Goal: Task Accomplishment & Management: Complete application form

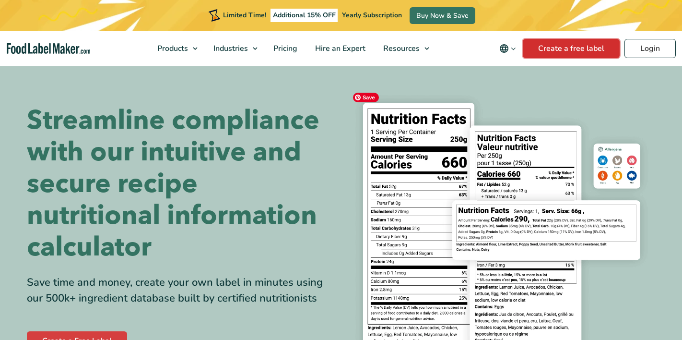
click at [575, 49] on link "Create a free label" at bounding box center [571, 48] width 97 height 19
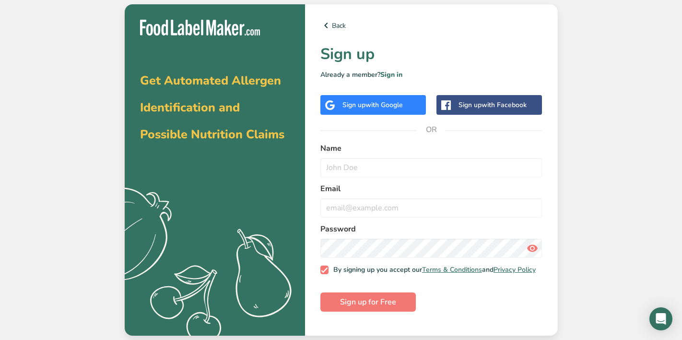
click at [392, 106] on span "with Google" at bounding box center [384, 104] width 37 height 9
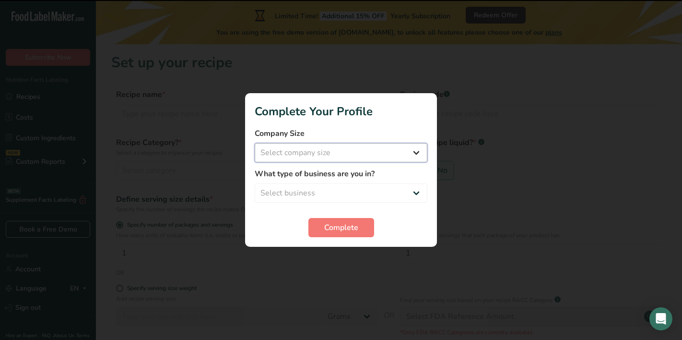
click at [328, 153] on select "Select company size Fewer than 10 Employees 10 to 50 Employees 51 to 500 Employ…" at bounding box center [341, 152] width 173 height 19
select select "1"
click at [255, 143] on select "Select company size Fewer than 10 Employees 10 to 50 Employees 51 to 500 Employ…" at bounding box center [341, 152] width 173 height 19
click at [331, 190] on select "Select business Packaged Food Manufacturer Restaurant & Cafe Bakery Meal Plans …" at bounding box center [341, 192] width 173 height 19
select select "8"
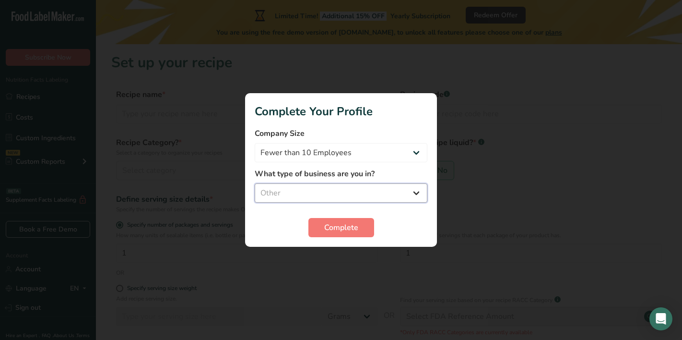
click at [255, 183] on select "Select business Packaged Food Manufacturer Restaurant & Cafe Bakery Meal Plans …" at bounding box center [341, 192] width 173 height 19
click at [341, 227] on span "Complete" at bounding box center [341, 228] width 34 height 12
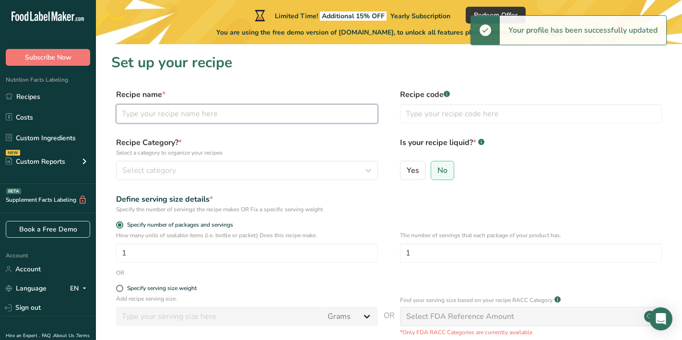
click at [299, 120] on input "text" at bounding box center [247, 113] width 262 height 19
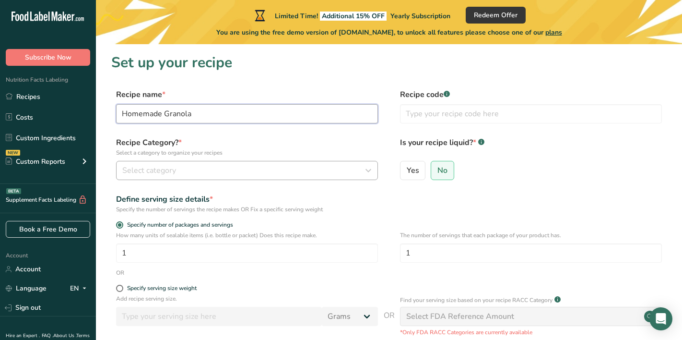
type input "Homemade Granola"
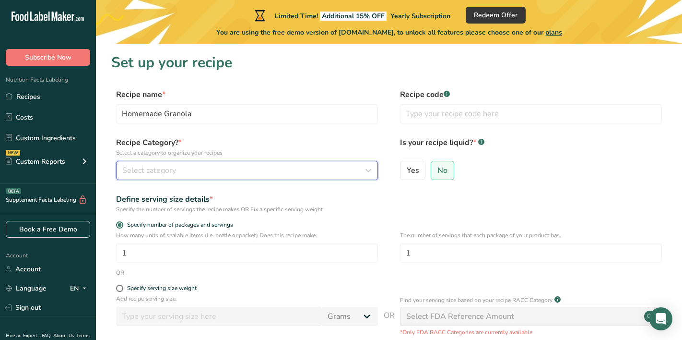
click at [295, 175] on div "Select category" at bounding box center [244, 171] width 244 height 12
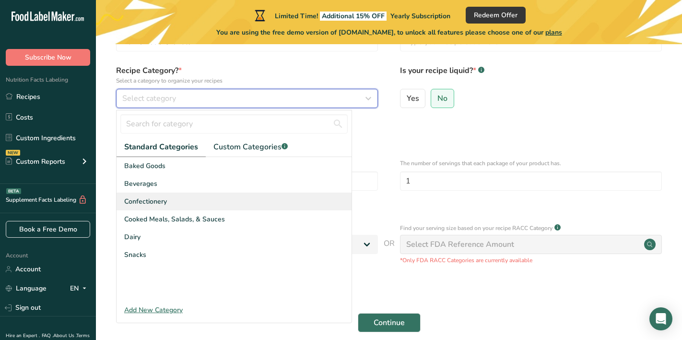
scroll to position [75, 0]
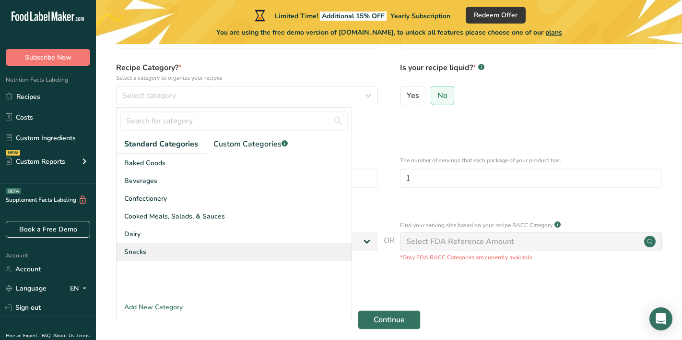
click at [280, 257] on div "Snacks" at bounding box center [234, 252] width 235 height 18
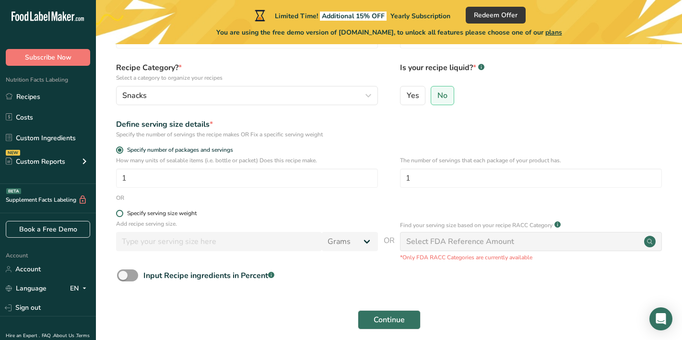
click at [122, 216] on label "Specify serving size weight" at bounding box center [247, 213] width 262 height 7
click at [122, 216] on input "Specify serving size weight" at bounding box center [119, 213] width 6 height 6
radio input "true"
radio input "false"
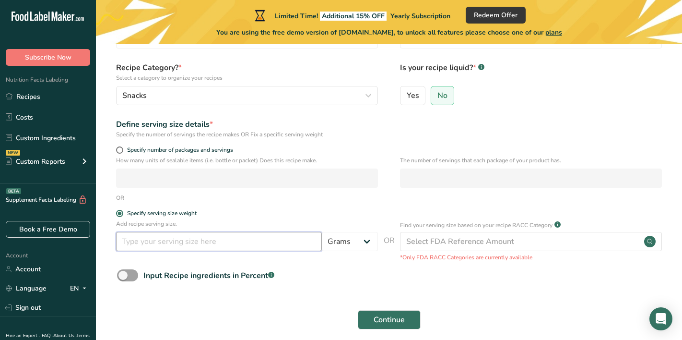
click at [145, 249] on input "number" at bounding box center [219, 241] width 206 height 19
click at [164, 243] on input "number" at bounding box center [219, 241] width 206 height 19
type input "33"
click at [217, 212] on label "Specify serving size weight" at bounding box center [247, 213] width 262 height 7
click at [122, 212] on input "Specify serving size weight" at bounding box center [119, 213] width 6 height 6
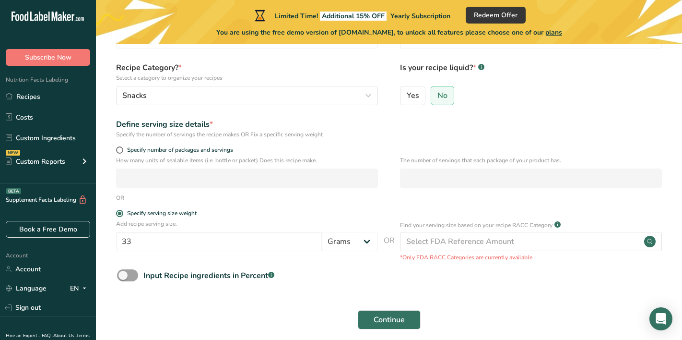
scroll to position [116, 0]
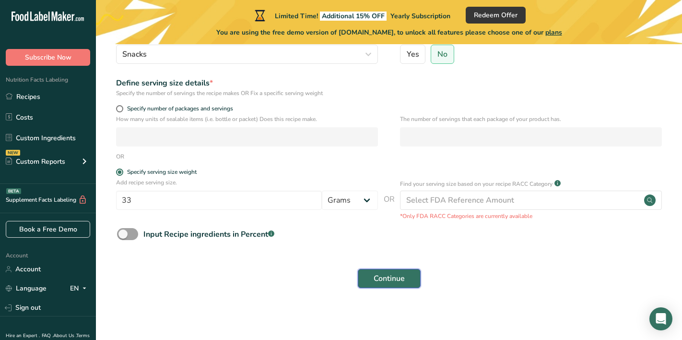
click at [396, 287] on button "Continue" at bounding box center [389, 278] width 63 height 19
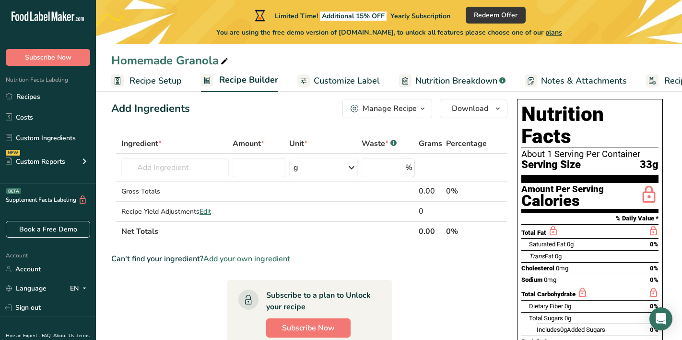
scroll to position [13, 0]
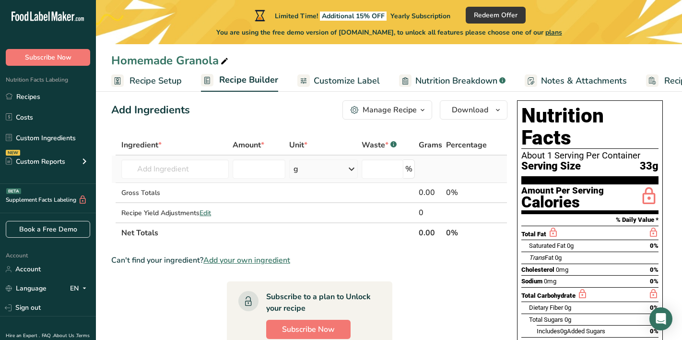
click at [346, 175] on icon at bounding box center [352, 168] width 12 height 17
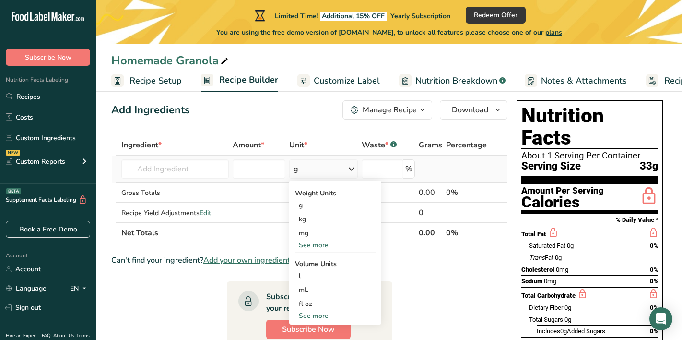
click at [346, 175] on icon at bounding box center [352, 168] width 12 height 17
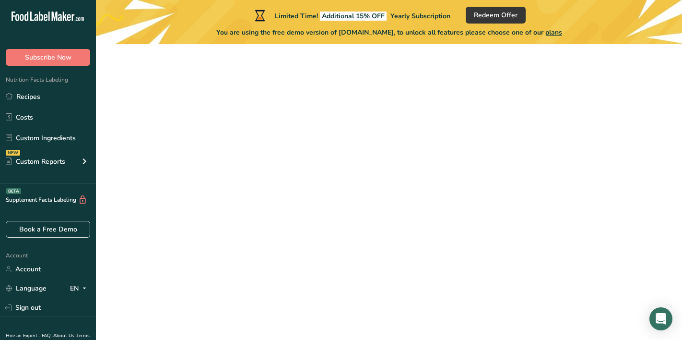
scroll to position [116, 0]
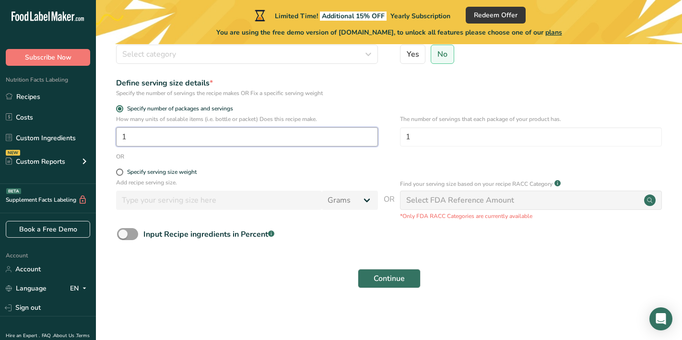
click at [173, 131] on input "1" at bounding box center [247, 136] width 262 height 19
click at [172, 135] on input "124" at bounding box center [247, 136] width 262 height 19
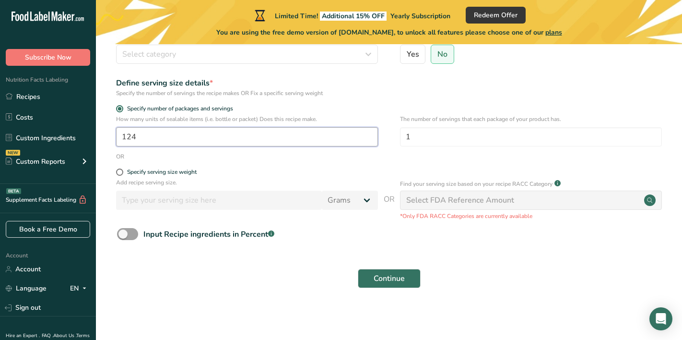
click at [172, 135] on input "124" at bounding box center [247, 136] width 262 height 19
click at [189, 162] on form "Recipe name * Recipe code .a-a{fill:#347362;}.b-a{fill:#fff;} Recipe Category? …" at bounding box center [389, 133] width 556 height 321
click at [204, 138] on input "24" at bounding box center [247, 136] width 262 height 19
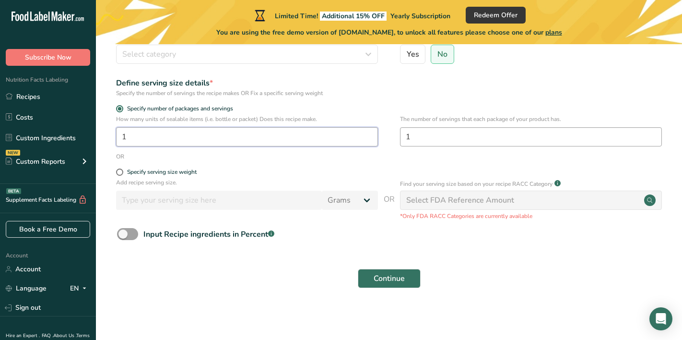
type input "1"
click at [436, 137] on input "1" at bounding box center [531, 136] width 262 height 19
click at [433, 138] on input "1" at bounding box center [531, 136] width 262 height 19
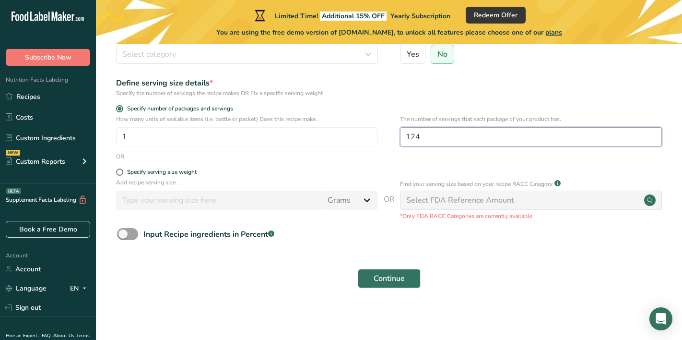
drag, startPoint x: 409, startPoint y: 139, endPoint x: 400, endPoint y: 139, distance: 8.6
click at [400, 139] on input "124" at bounding box center [531, 136] width 262 height 19
type input "24"
click at [306, 164] on form "Recipe name * Recipe code .a-a{fill:#347362;}.b-a{fill:#fff;} Recipe Category? …" at bounding box center [389, 133] width 556 height 321
click at [399, 276] on span "Continue" at bounding box center [389, 279] width 31 height 12
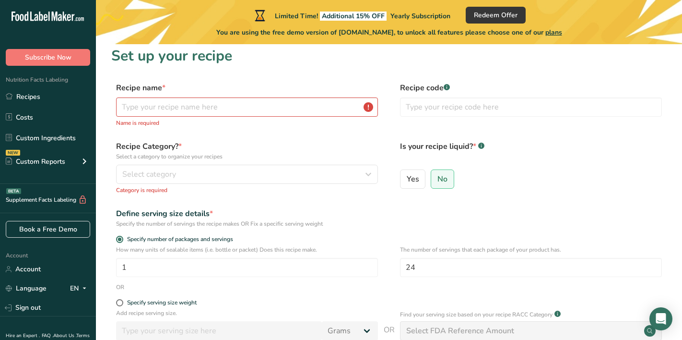
scroll to position [0, 0]
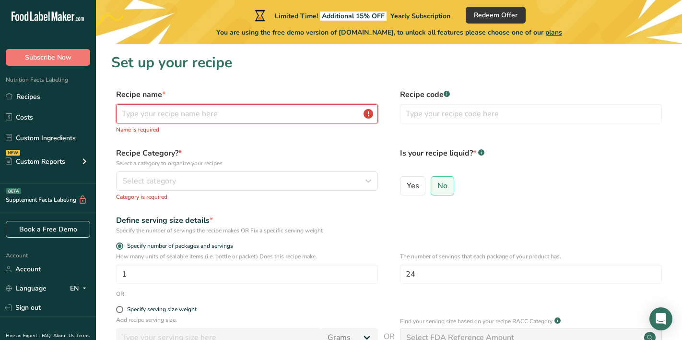
click at [291, 117] on input "text" at bounding box center [247, 113] width 262 height 19
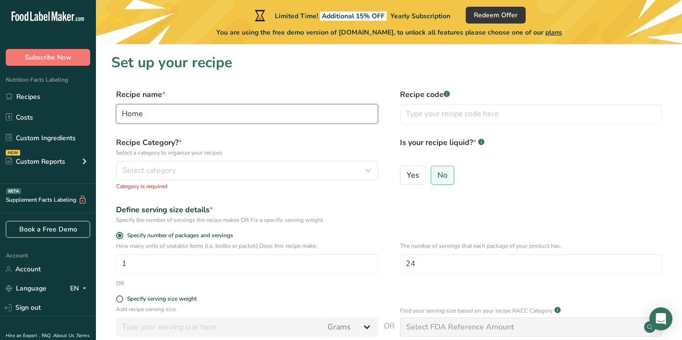
type input "Homemade Granola"
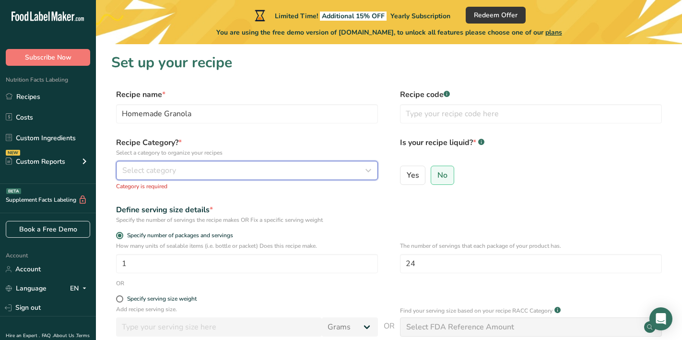
click at [225, 170] on div "Select category" at bounding box center [244, 171] width 244 height 12
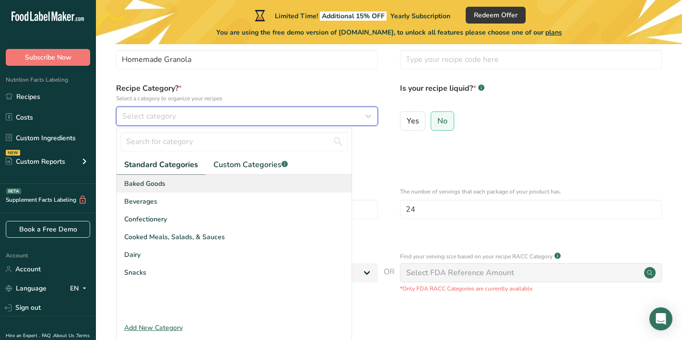
scroll to position [68, 0]
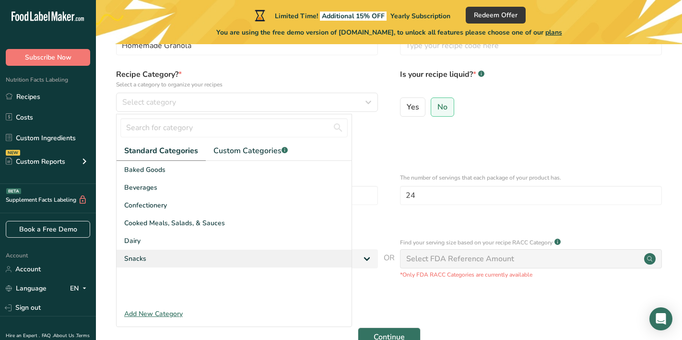
click at [230, 255] on div "Snacks" at bounding box center [234, 259] width 235 height 18
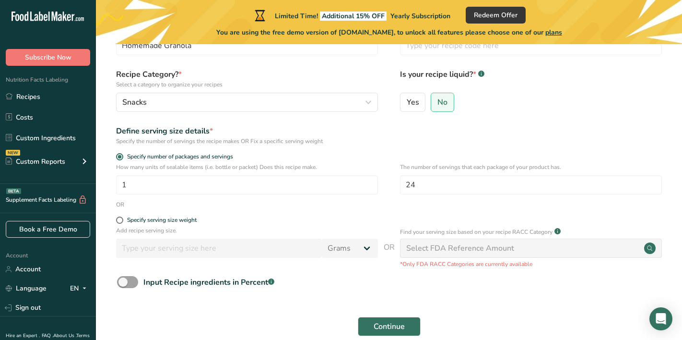
scroll to position [110, 0]
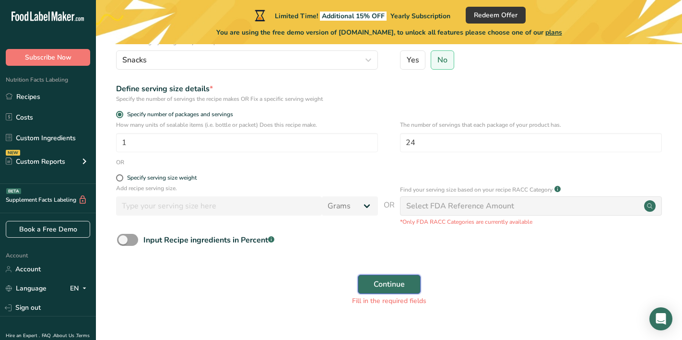
click at [388, 289] on span "Continue" at bounding box center [389, 284] width 31 height 12
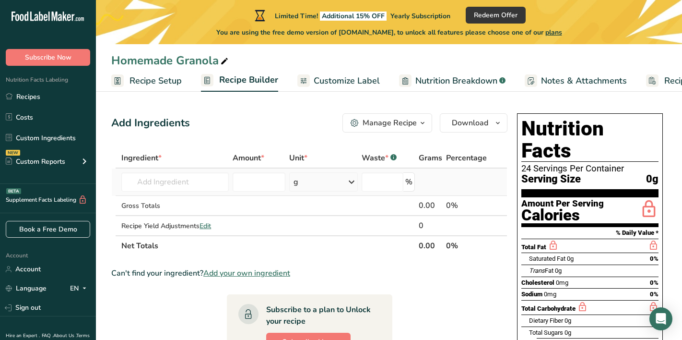
click at [349, 181] on icon at bounding box center [352, 181] width 12 height 17
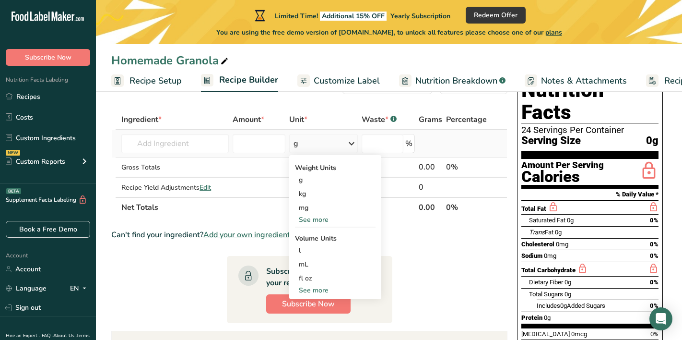
scroll to position [39, 0]
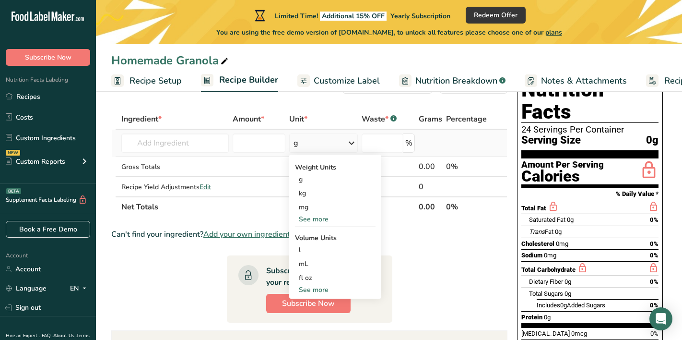
click at [327, 287] on div "See more" at bounding box center [335, 290] width 81 height 10
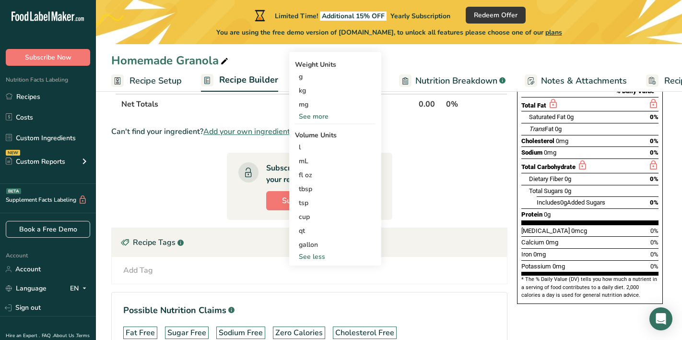
scroll to position [143, 0]
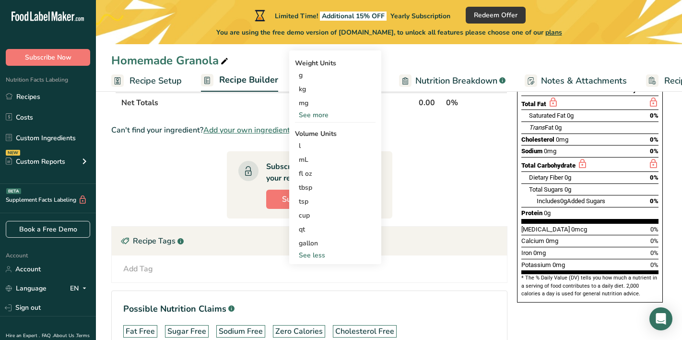
click at [420, 206] on section "Ingredient * Amount * Unit * Waste * .a-a{fill:#347362;}.b-a{fill:#fff;} Grams …" at bounding box center [309, 187] width 396 height 364
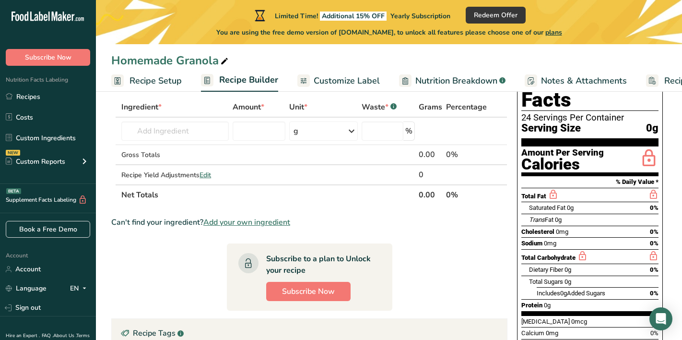
scroll to position [0, 0]
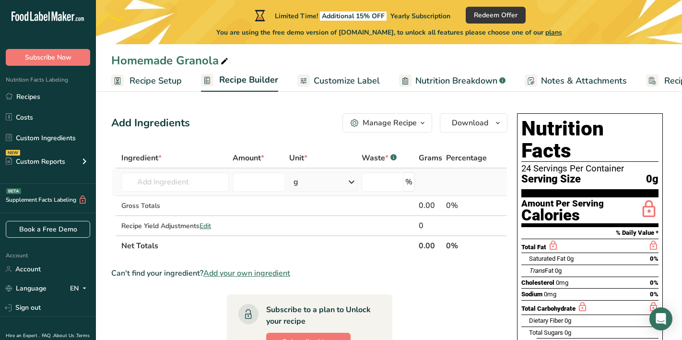
click at [310, 181] on div "g" at bounding box center [323, 181] width 69 height 19
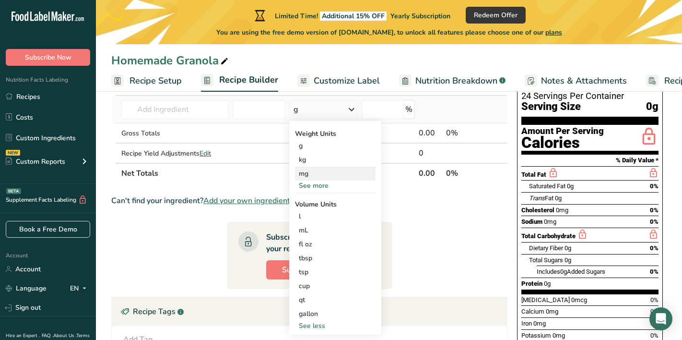
scroll to position [74, 0]
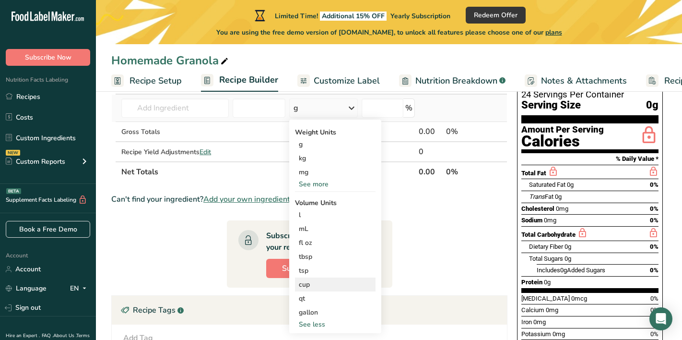
click at [315, 281] on div "cup" at bounding box center [335, 284] width 73 height 10
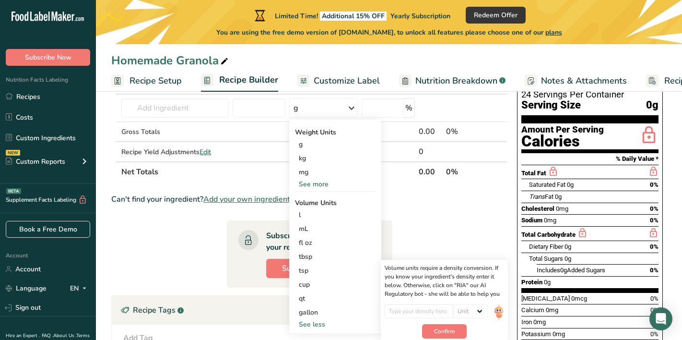
click at [429, 224] on section "Ingredient * Amount * Unit * Waste * .a-a{fill:#347362;}.b-a{fill:#fff;} Grams …" at bounding box center [309, 256] width 396 height 364
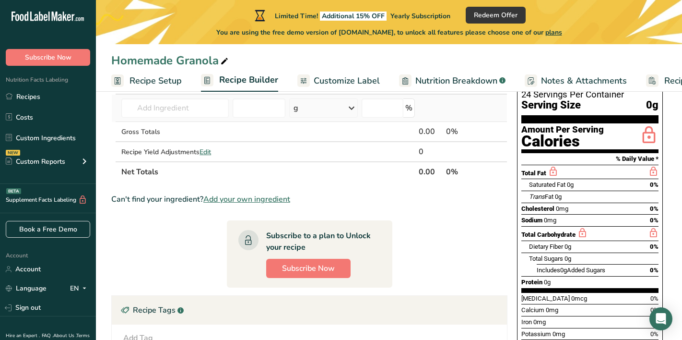
click at [336, 113] on div "g" at bounding box center [323, 107] width 69 height 19
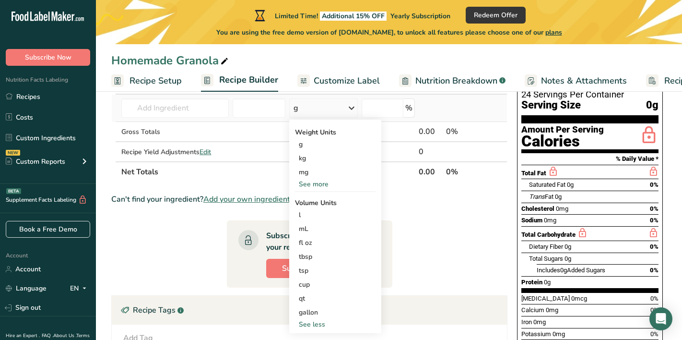
click at [336, 113] on div "g" at bounding box center [323, 107] width 69 height 19
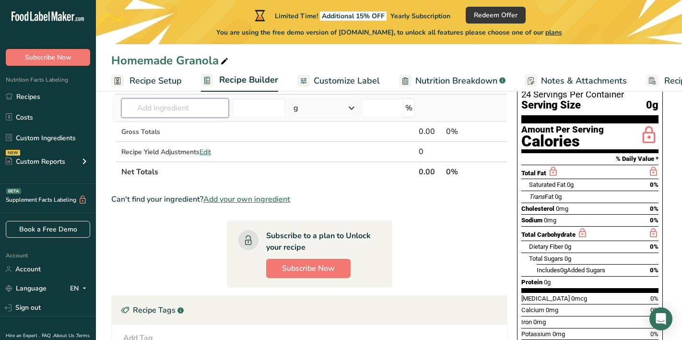
click at [146, 112] on input "text" at bounding box center [174, 107] width 107 height 19
click at [164, 112] on input "text" at bounding box center [174, 107] width 107 height 19
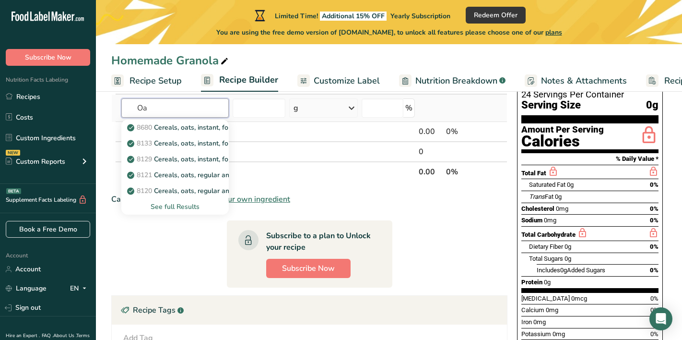
type input "O"
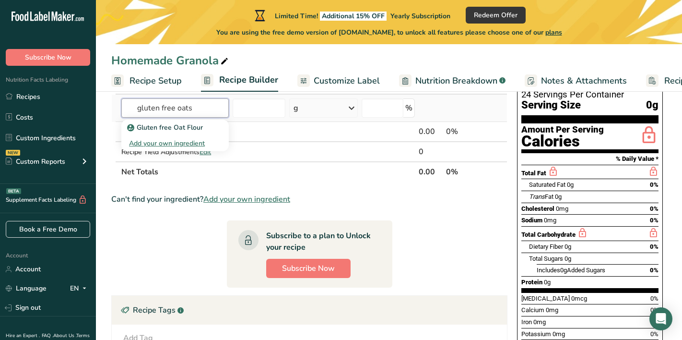
click at [185, 106] on input "gluten free oats" at bounding box center [174, 107] width 107 height 19
click at [191, 106] on input "gluten free oats" at bounding box center [174, 107] width 107 height 19
drag, startPoint x: 178, startPoint y: 106, endPoint x: 104, endPoint y: 110, distance: 73.5
click at [104, 110] on section "Add Ingredients Manage Recipe Delete Recipe Duplicate Recipe Scale Recipe Save …" at bounding box center [389, 244] width 586 height 448
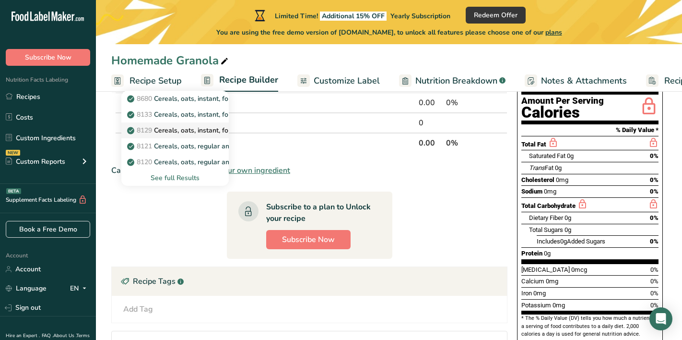
scroll to position [105, 0]
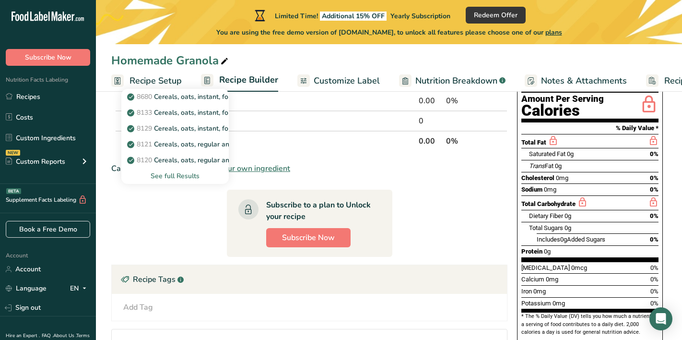
type input "oats"
click at [179, 180] on div "See full Results" at bounding box center [175, 176] width 92 height 10
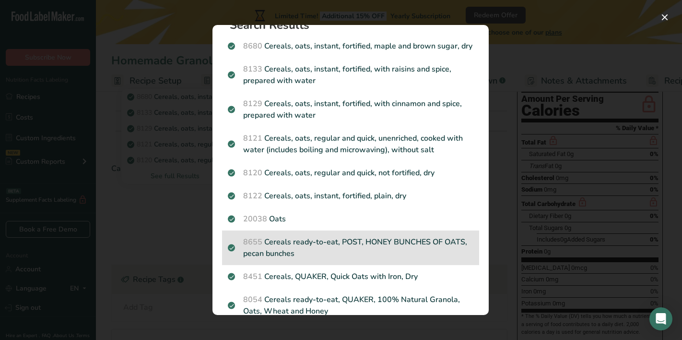
scroll to position [18, 0]
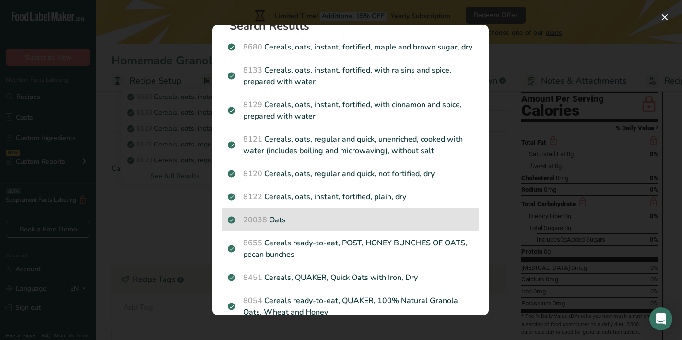
click at [360, 225] on p "20038 Oats" at bounding box center [351, 220] width 246 height 12
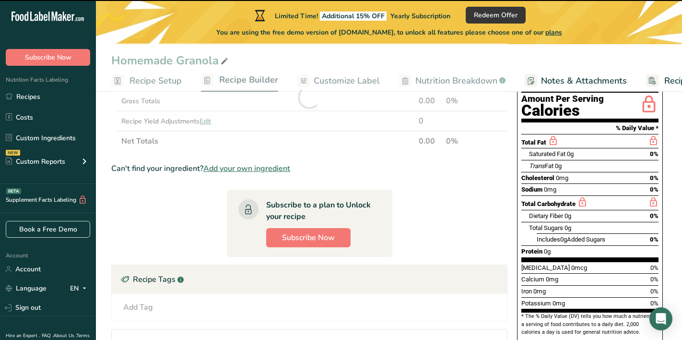
type input "0"
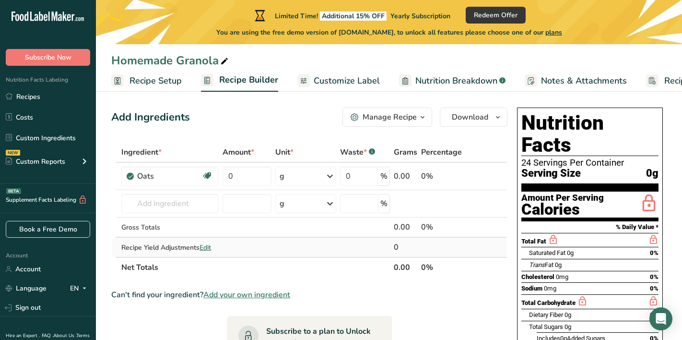
scroll to position [0, 0]
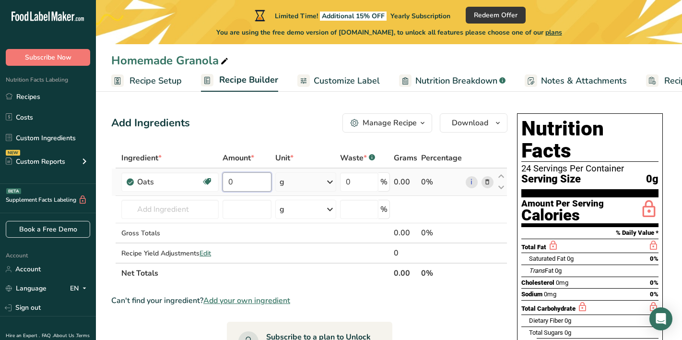
click at [257, 184] on input "0" at bounding box center [247, 181] width 49 height 19
click at [255, 183] on input "0" at bounding box center [247, 181] width 49 height 19
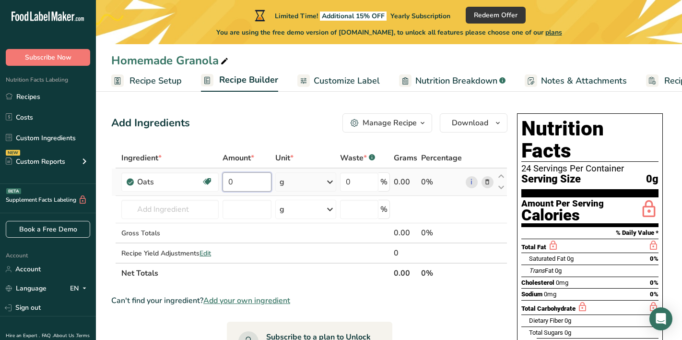
click at [255, 183] on input "0" at bounding box center [247, 181] width 49 height 19
type input "2"
type input "2.75"
click at [322, 181] on div "Ingredient * Amount * Unit * Waste * .a-a{fill:#347362;}.b-a{fill:#fff;} Grams …" at bounding box center [309, 215] width 396 height 135
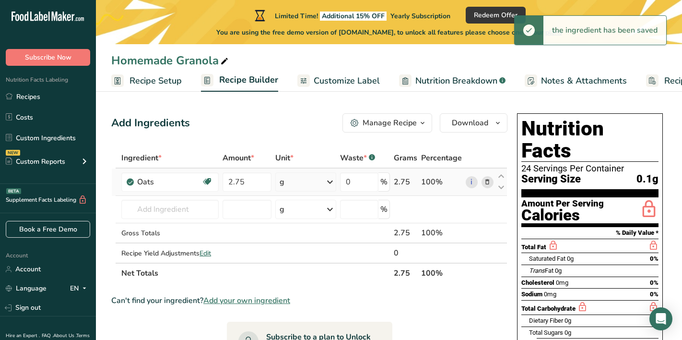
click at [322, 181] on div "g" at bounding box center [305, 181] width 60 height 19
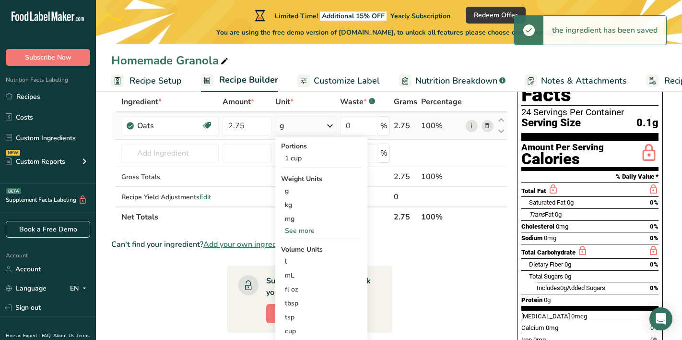
scroll to position [92, 0]
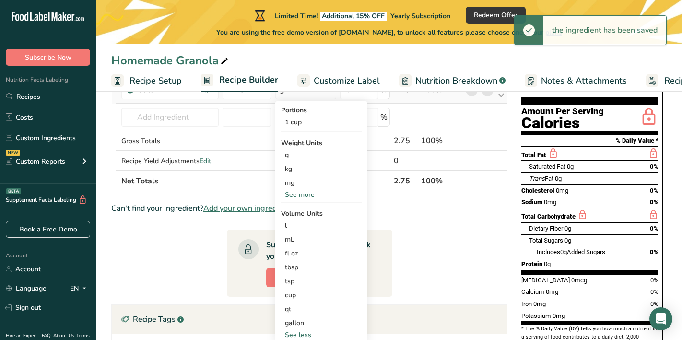
click at [316, 292] on div "cup" at bounding box center [321, 295] width 73 height 10
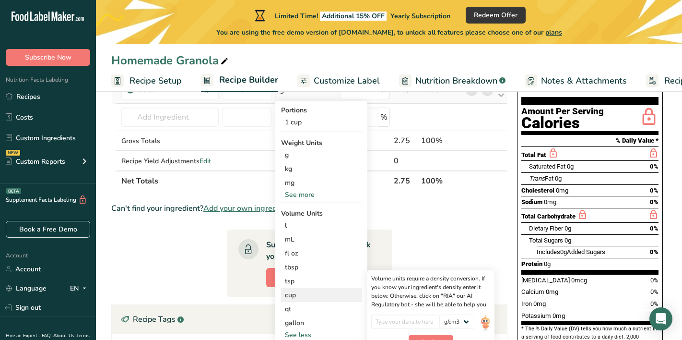
click at [292, 297] on div "cup" at bounding box center [321, 295] width 73 height 10
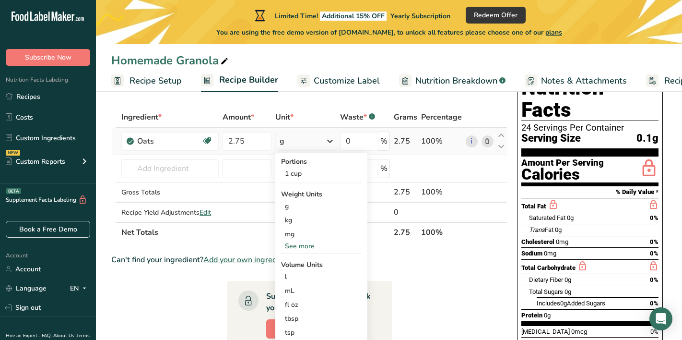
scroll to position [38, 0]
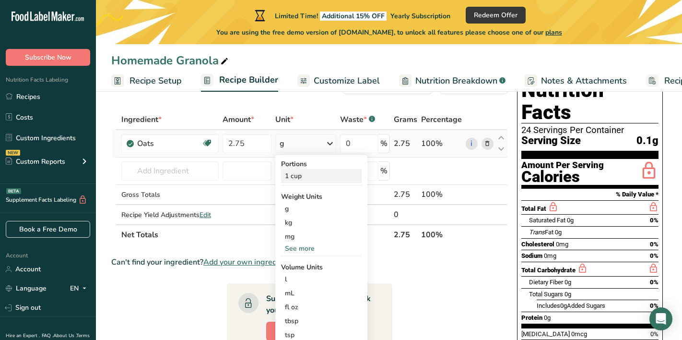
click at [298, 178] on div "1 cup" at bounding box center [321, 176] width 81 height 14
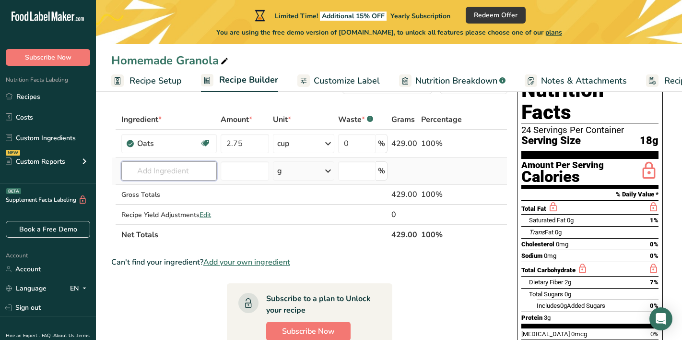
click at [182, 174] on input "text" at bounding box center [168, 170] width 95 height 19
type input "1"
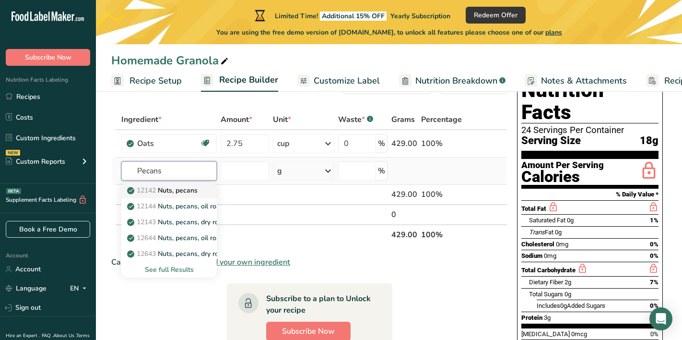
type input "Pecans"
click at [182, 188] on p "12142 Nuts, pecans" at bounding box center [163, 190] width 69 height 10
type input "Nuts, pecans"
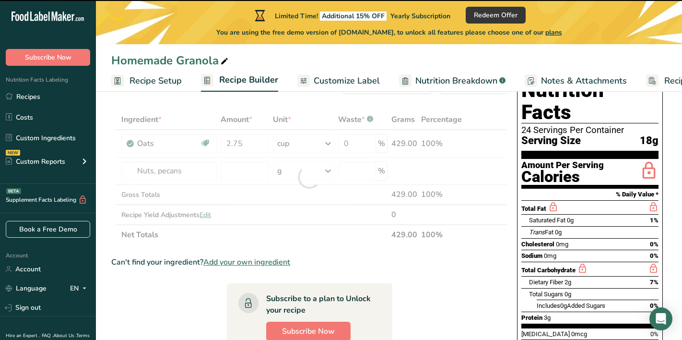
type input "0"
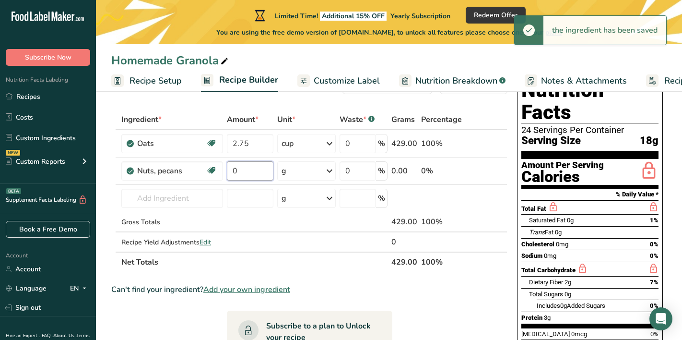
click at [253, 173] on input "0" at bounding box center [250, 170] width 47 height 19
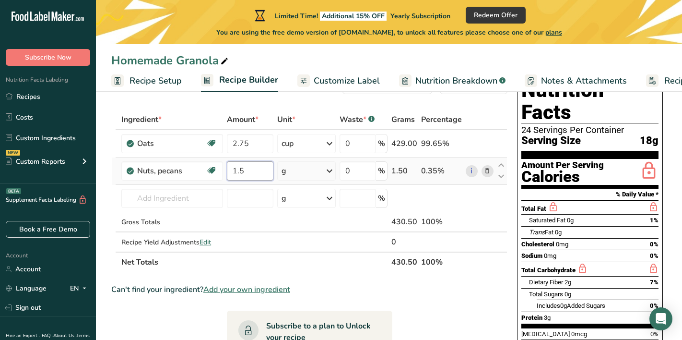
type input "1.5"
click at [294, 173] on div "Ingredient * Amount * Unit * Waste * .a-a{fill:#347362;}.b-a{fill:#fff;} Grams …" at bounding box center [309, 190] width 396 height 163
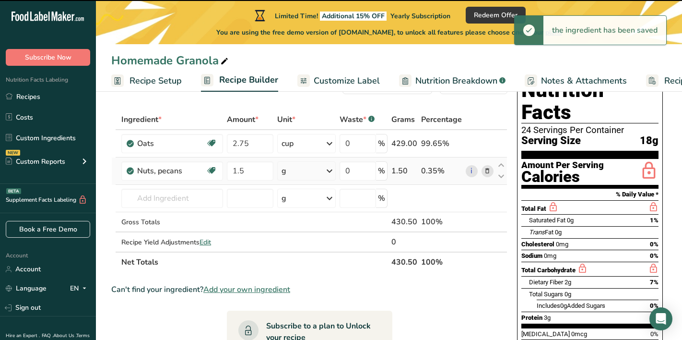
click at [315, 175] on div "g" at bounding box center [306, 170] width 58 height 19
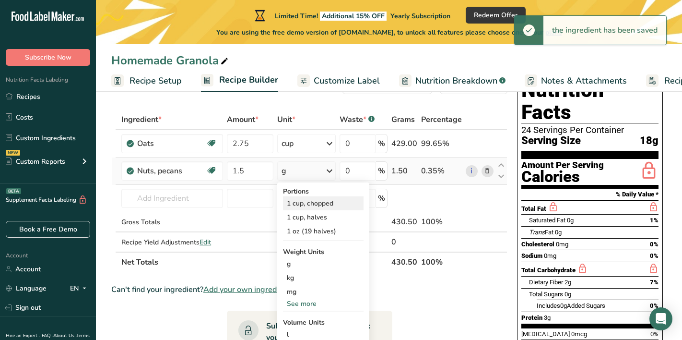
click at [310, 205] on div "1 cup, chopped" at bounding box center [323, 203] width 81 height 14
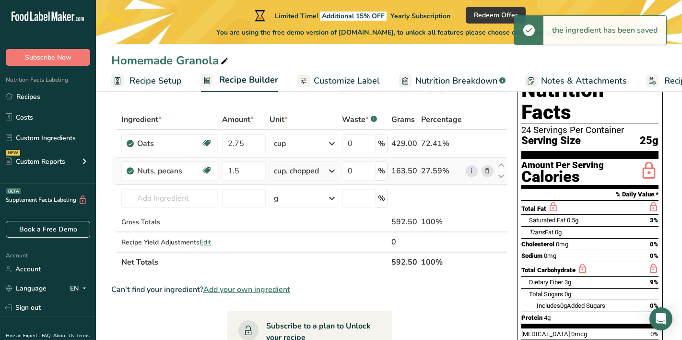
click at [318, 175] on div "cup, chopped" at bounding box center [296, 171] width 45 height 12
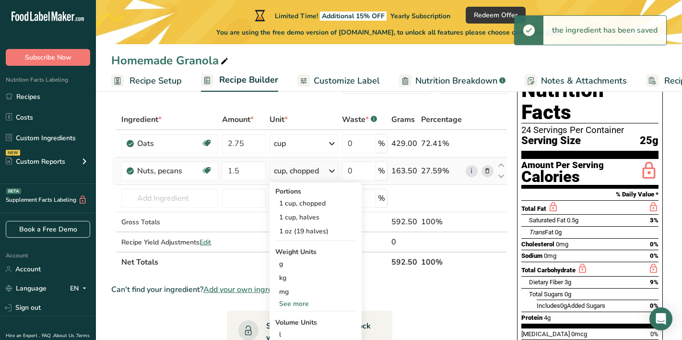
click at [318, 175] on div "cup, chopped" at bounding box center [296, 171] width 45 height 12
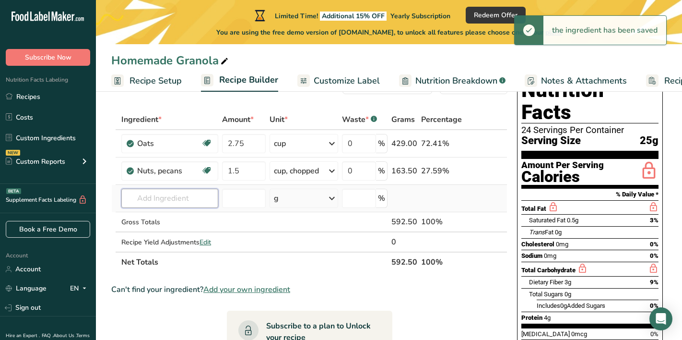
click at [190, 199] on input "text" at bounding box center [169, 198] width 97 height 19
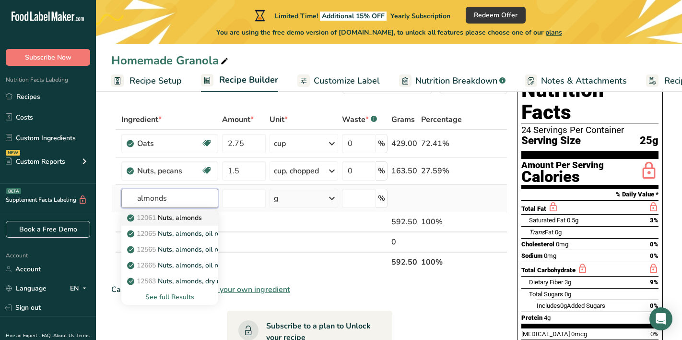
type input "almonds"
click at [202, 219] on p "12061 Nuts, almonds" at bounding box center [165, 218] width 73 height 10
type input "Nuts, almonds"
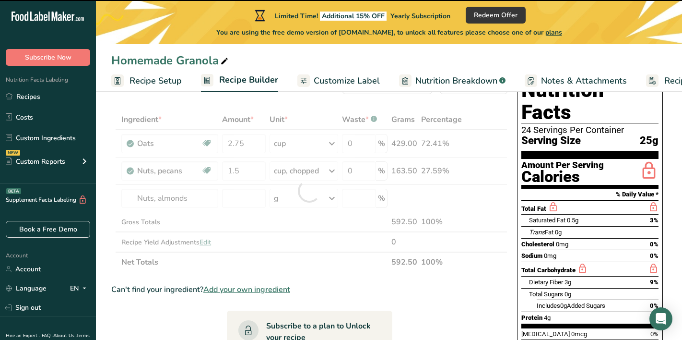
type input "0"
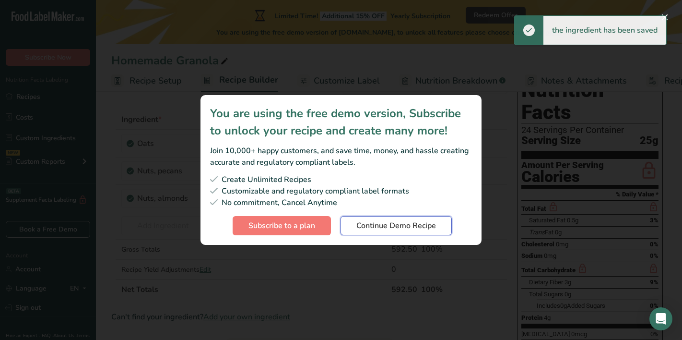
click at [383, 229] on span "Continue Demo Recipe" at bounding box center [397, 226] width 80 height 12
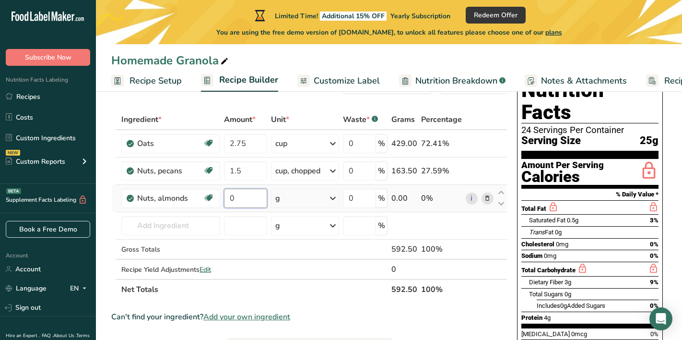
click at [239, 201] on input "0" at bounding box center [245, 198] width 43 height 19
type input "0.75"
click at [294, 202] on div "Ingredient * Amount * Unit * Waste * .a-a{fill:#347362;}.b-a{fill:#fff;} Grams …" at bounding box center [309, 204] width 396 height 190
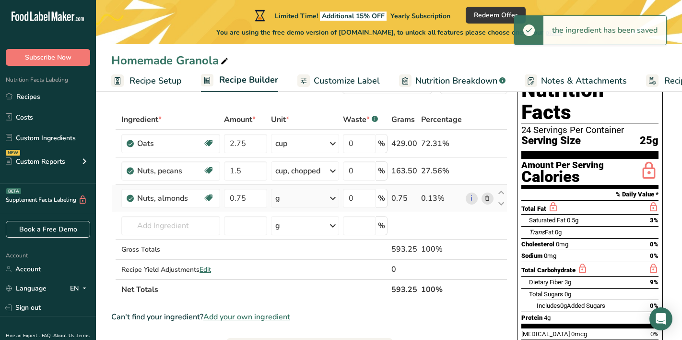
click at [294, 202] on div "g" at bounding box center [305, 198] width 68 height 19
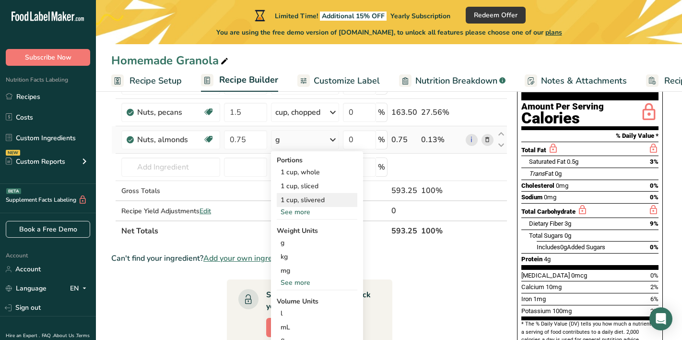
scroll to position [109, 0]
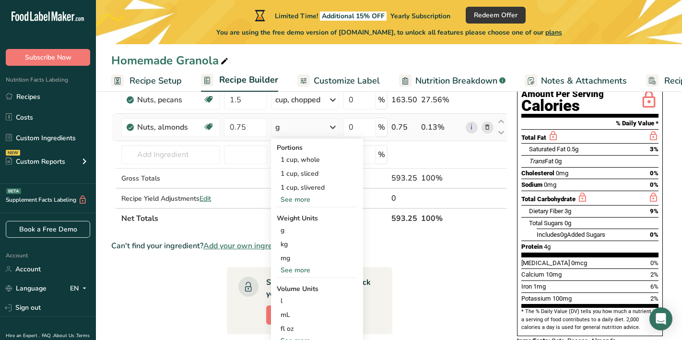
click at [310, 198] on div "See more" at bounding box center [317, 199] width 81 height 10
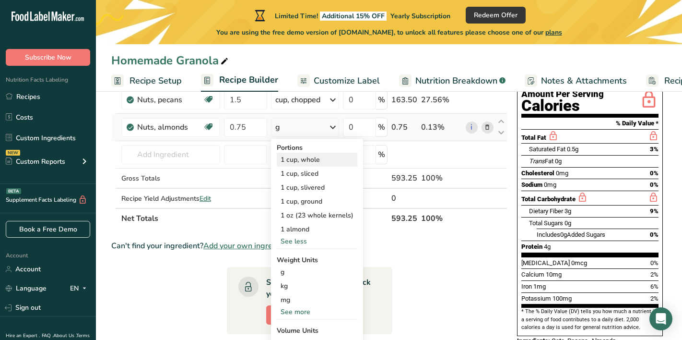
click at [326, 159] on div "1 cup, whole" at bounding box center [317, 160] width 81 height 14
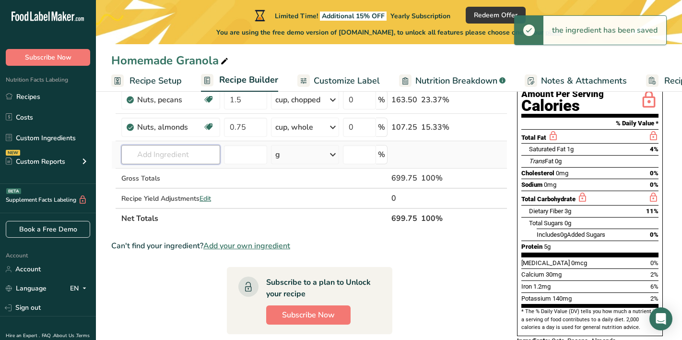
click at [187, 151] on input "text" at bounding box center [170, 154] width 99 height 19
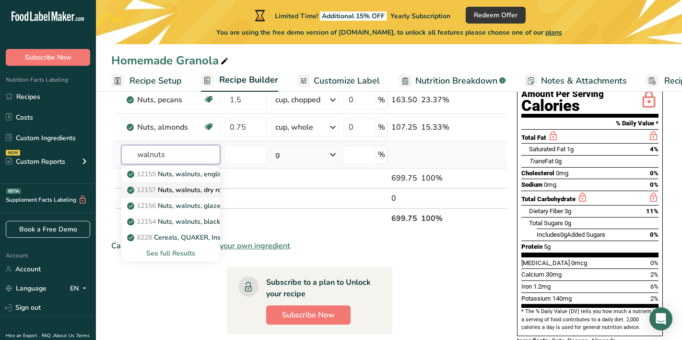
type input "walnuts"
click at [191, 189] on p "12157 Nuts, walnuts, dry roasted, with salt added" at bounding box center [209, 190] width 161 height 10
type input "Nuts, walnuts, dry roasted, with salt added"
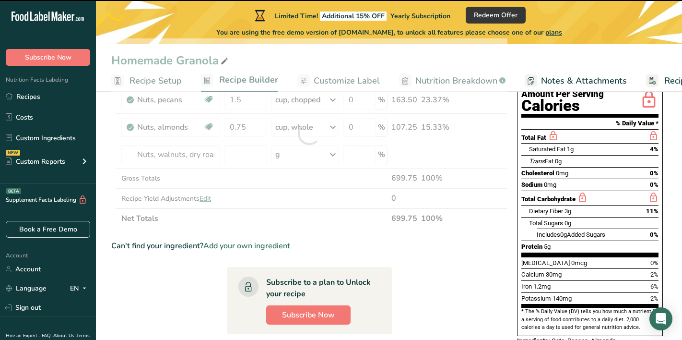
click at [198, 155] on div at bounding box center [309, 133] width 396 height 190
type input "0"
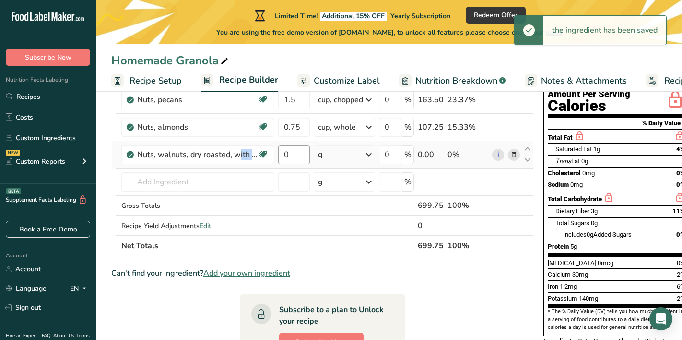
drag, startPoint x: 188, startPoint y: 154, endPoint x: 289, endPoint y: 156, distance: 101.3
click at [289, 156] on tr "Nuts, walnuts, dry roasted, with salt added Dairy free Gluten free Vegan Vegeta…" at bounding box center [323, 154] width 422 height 27
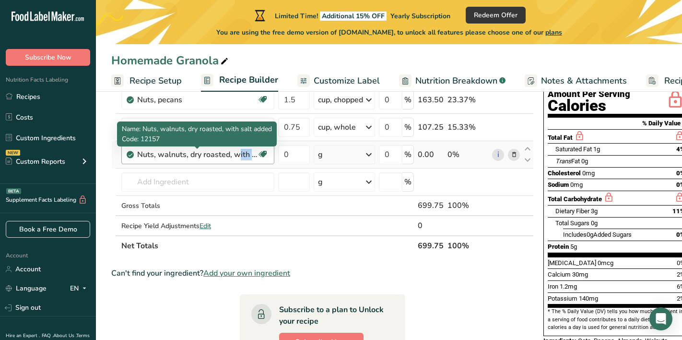
click at [189, 152] on div "Nuts, walnuts, dry roasted, with salt added" at bounding box center [197, 155] width 120 height 12
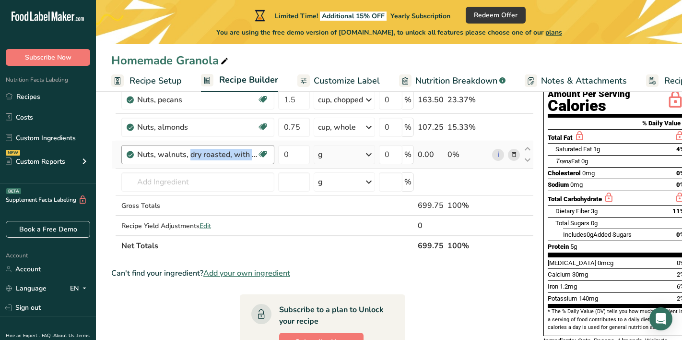
click at [189, 152] on div "Nuts, walnuts, dry roasted, with salt added" at bounding box center [197, 155] width 120 height 12
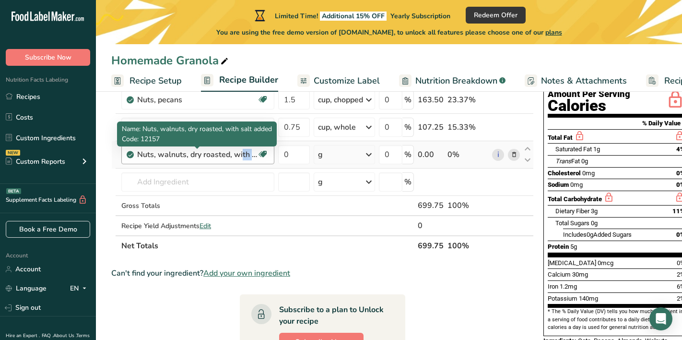
click at [189, 152] on div "Nuts, walnuts, dry roasted, with salt added" at bounding box center [197, 155] width 120 height 12
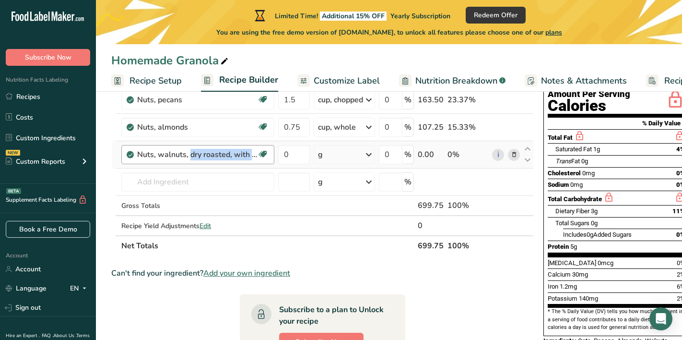
click at [189, 152] on div "Nuts, walnuts, dry roasted, with salt added" at bounding box center [197, 155] width 120 height 12
click at [221, 165] on td "Nuts, walnuts, dry roasted, with salt added Dairy free Gluten free Vegan Vegeta…" at bounding box center [197, 154] width 157 height 27
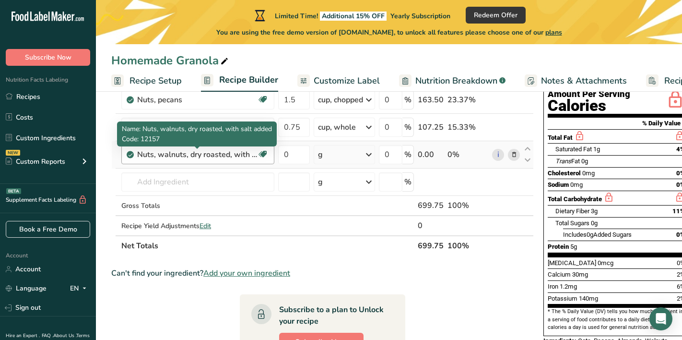
click at [229, 152] on div "Nuts, walnuts, dry roasted, with salt added" at bounding box center [197, 155] width 120 height 12
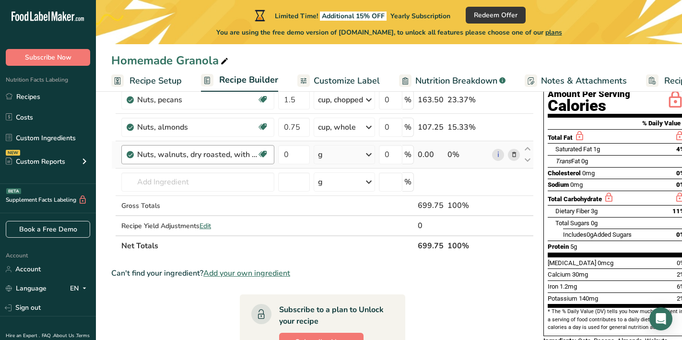
click at [229, 152] on div "Nuts, walnuts, dry roasted, with salt added" at bounding box center [197, 155] width 120 height 12
click at [514, 155] on icon at bounding box center [514, 155] width 7 height 10
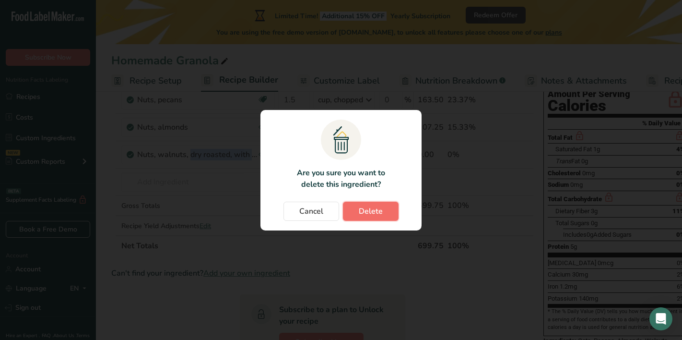
click at [362, 206] on span "Delete" at bounding box center [371, 211] width 24 height 12
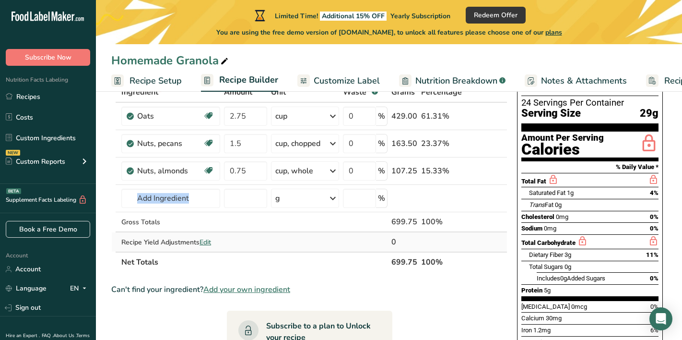
scroll to position [0, 0]
